Goal: Find specific page/section: Find specific page/section

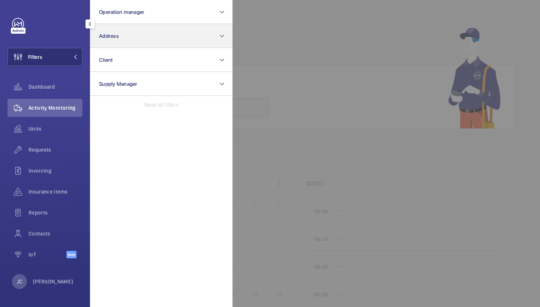
click at [124, 37] on button "Address" at bounding box center [161, 36] width 142 height 24
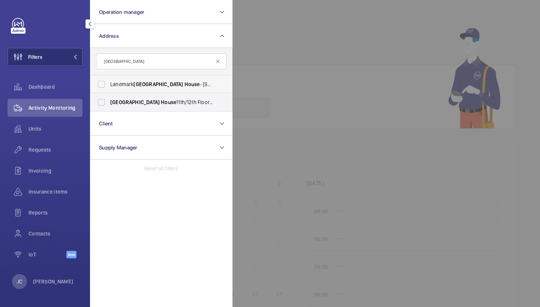
type input "[GEOGRAPHIC_DATA]"
click at [141, 85] on span "[GEOGRAPHIC_DATA]" at bounding box center [157, 84] width 49 height 6
click at [109, 85] on input "Landmark [GEOGRAPHIC_DATA] - [STREET_ADDRESS]" at bounding box center [101, 84] width 15 height 15
checkbox input "true"
click at [49, 149] on span "Requests" at bounding box center [55, 149] width 54 height 7
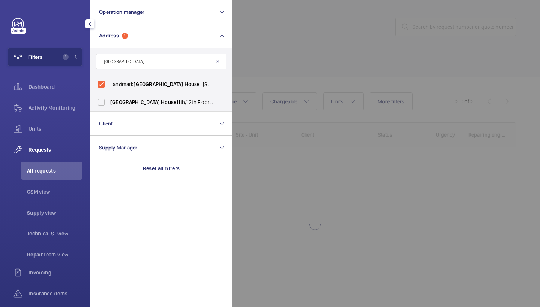
click at [313, 84] on div at bounding box center [502, 153] width 540 height 307
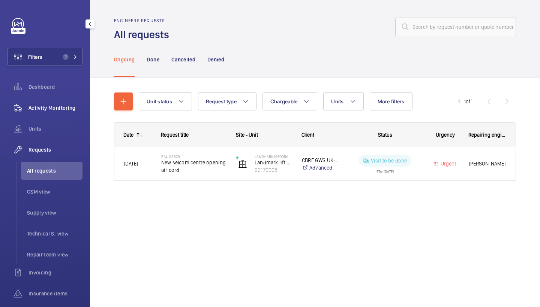
click at [49, 107] on span "Activity Monitoring" at bounding box center [55, 107] width 54 height 7
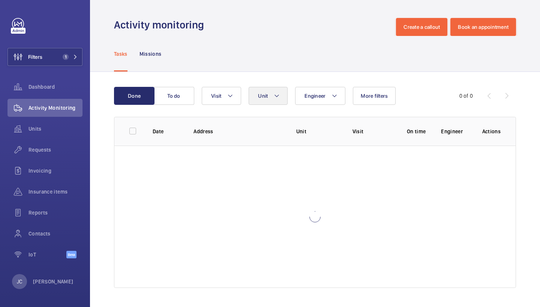
click at [285, 95] on button "Unit" at bounding box center [268, 96] width 39 height 18
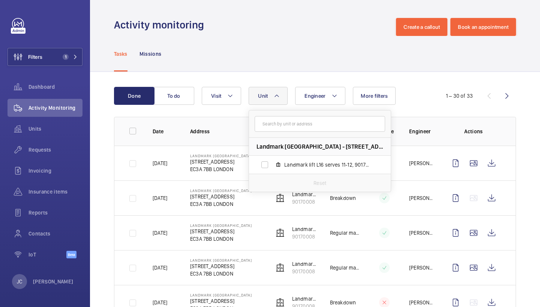
click at [299, 49] on div "Tasks Missions" at bounding box center [315, 54] width 402 height 36
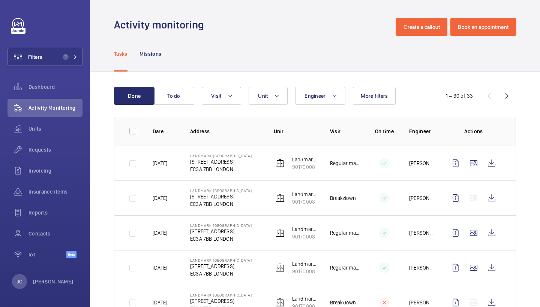
click at [211, 162] on p "[STREET_ADDRESS]" at bounding box center [221, 161] width 62 height 7
click at [306, 166] on p "90170008" at bounding box center [305, 166] width 26 height 7
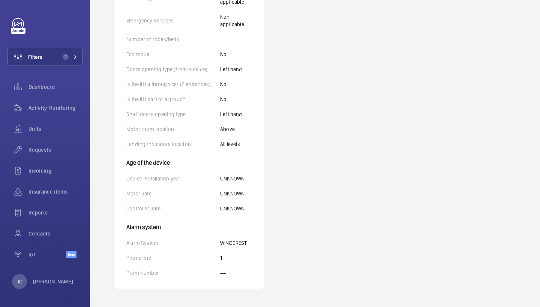
scroll to position [435, 0]
